Goal: Task Accomplishment & Management: Manage account settings

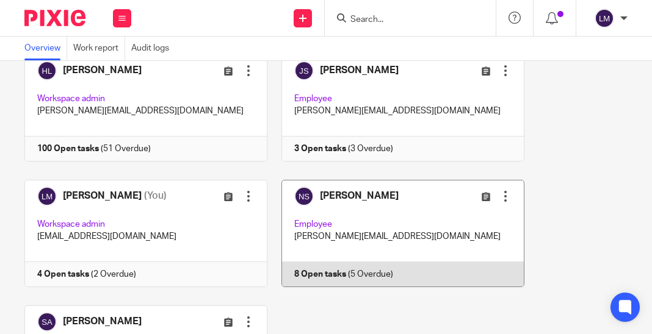
scroll to position [203, 0]
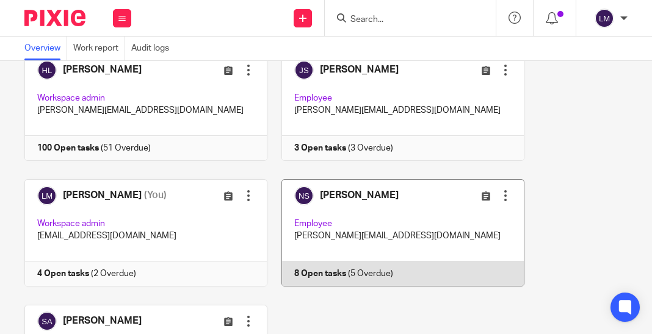
click at [344, 204] on link at bounding box center [395, 232] width 257 height 107
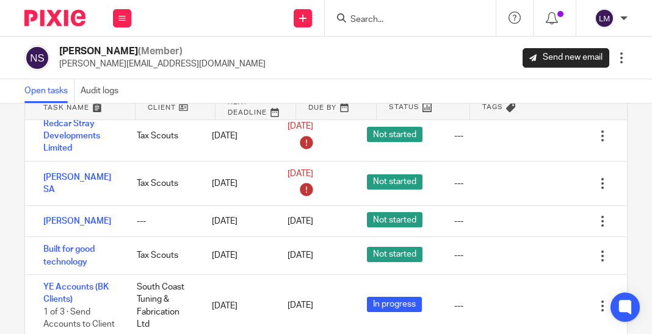
scroll to position [80, 0]
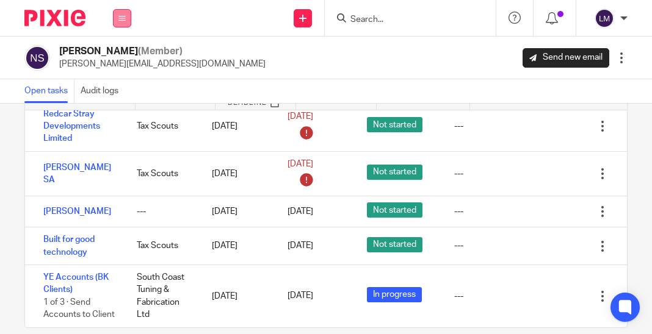
click at [120, 18] on icon at bounding box center [121, 18] width 7 height 7
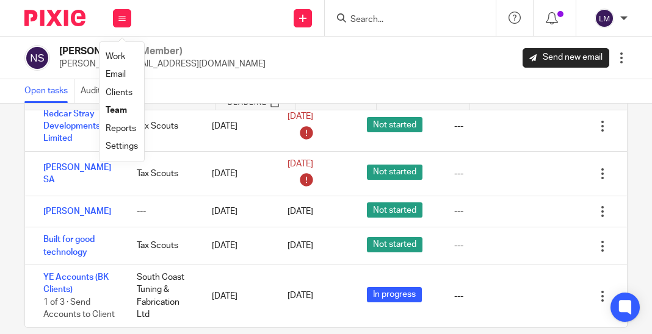
click at [118, 109] on link "Team" at bounding box center [116, 110] width 21 height 9
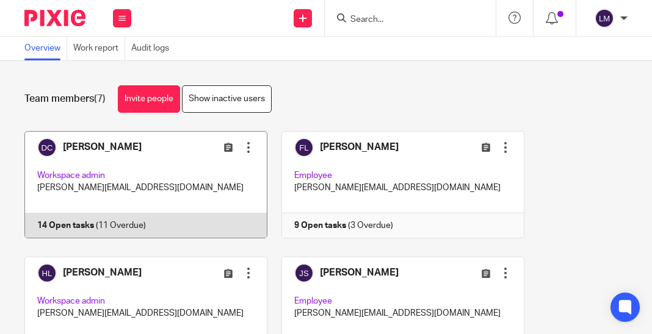
click at [119, 168] on link at bounding box center [138, 184] width 257 height 107
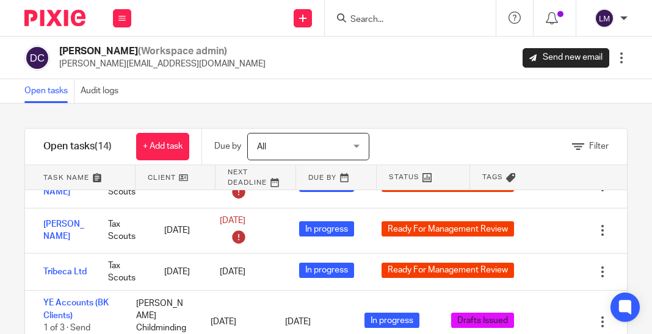
scroll to position [472, 0]
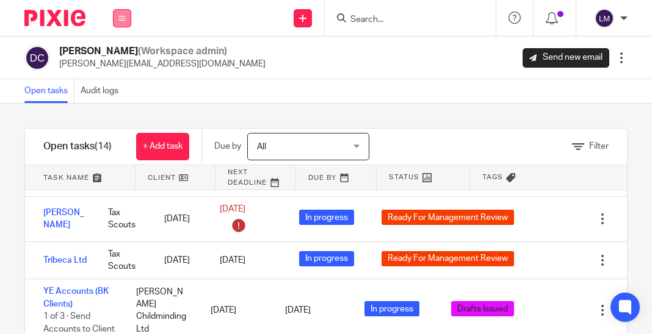
click at [119, 15] on icon at bounding box center [121, 18] width 7 height 7
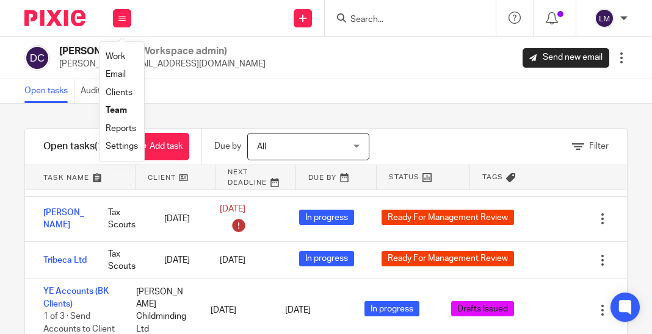
click at [123, 111] on link "Team" at bounding box center [116, 110] width 21 height 9
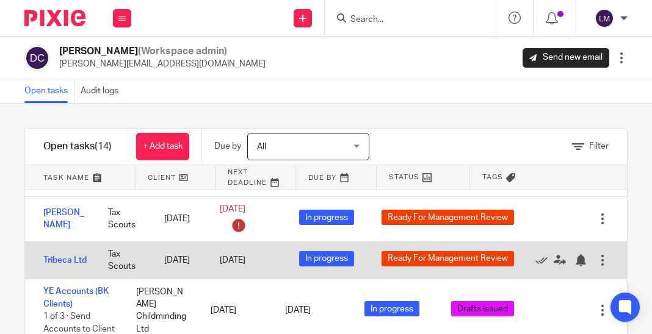
scroll to position [545, 0]
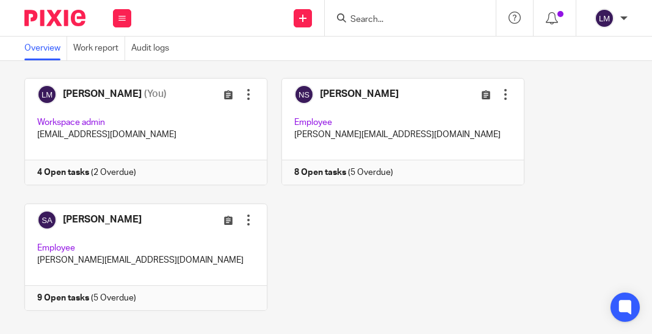
scroll to position [308, 0]
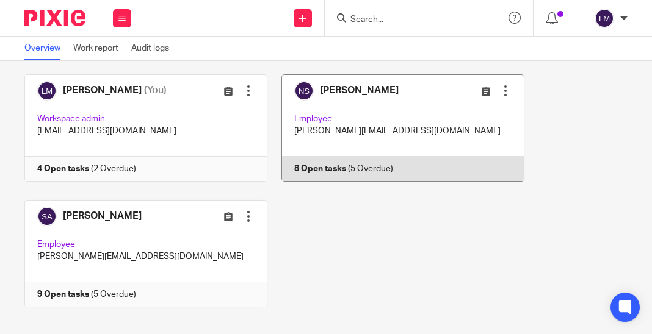
click at [400, 115] on link at bounding box center [395, 127] width 257 height 107
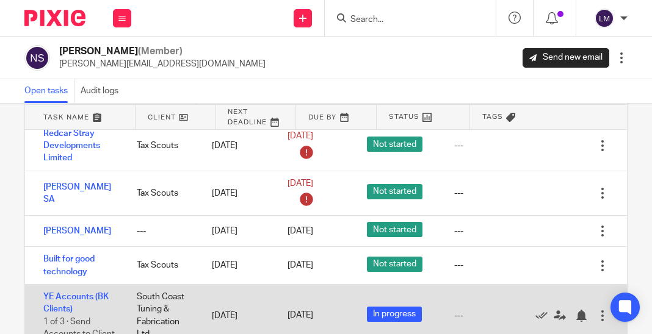
scroll to position [98, 0]
